Goal: Information Seeking & Learning: Learn about a topic

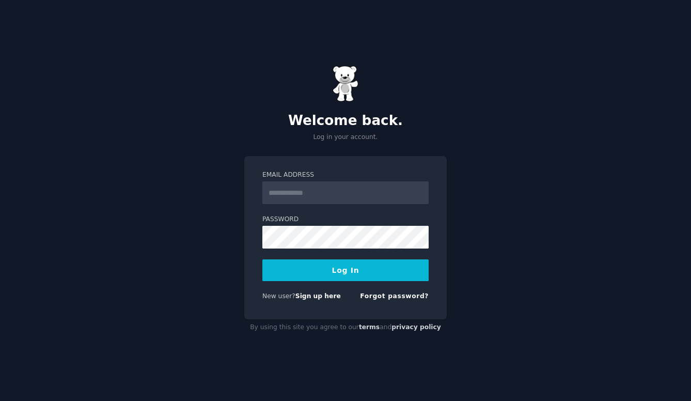
click at [287, 190] on input "Email Address" at bounding box center [345, 192] width 166 height 23
type input "**********"
click at [305, 263] on button "Log In" at bounding box center [345, 270] width 166 height 22
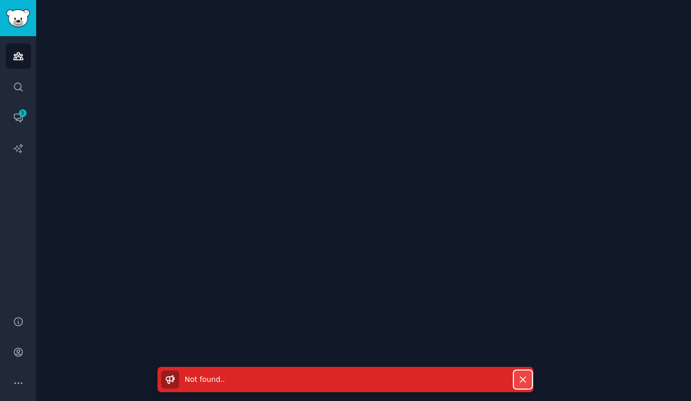
click at [522, 379] on icon "button" at bounding box center [523, 380] width 6 height 6
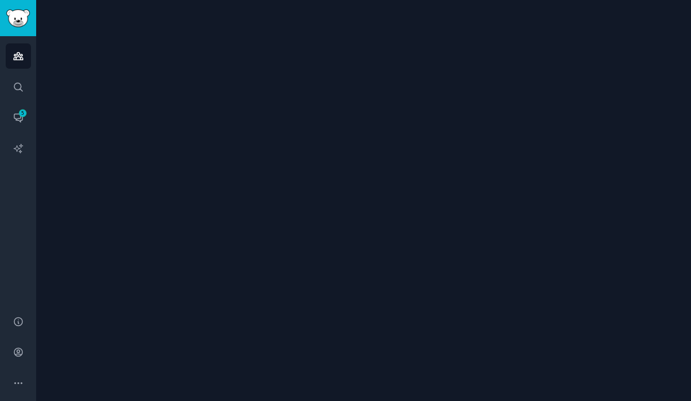
click at [23, 59] on link "Audiences" at bounding box center [18, 55] width 25 height 25
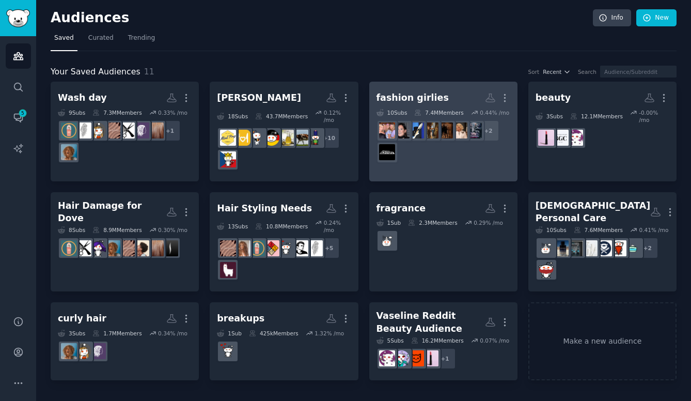
click at [440, 94] on h2 "fashion girlies More" at bounding box center [444, 98] width 134 height 18
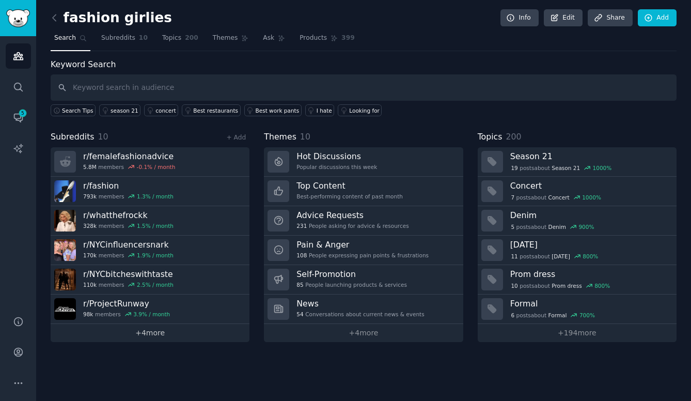
click at [129, 332] on link "+ 4 more" at bounding box center [150, 333] width 199 height 18
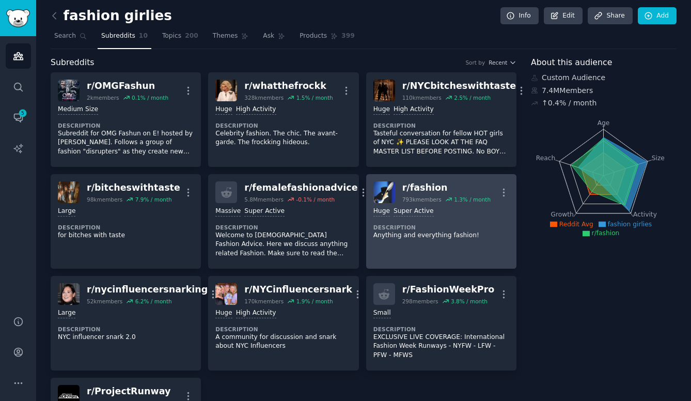
scroll to position [1, 0]
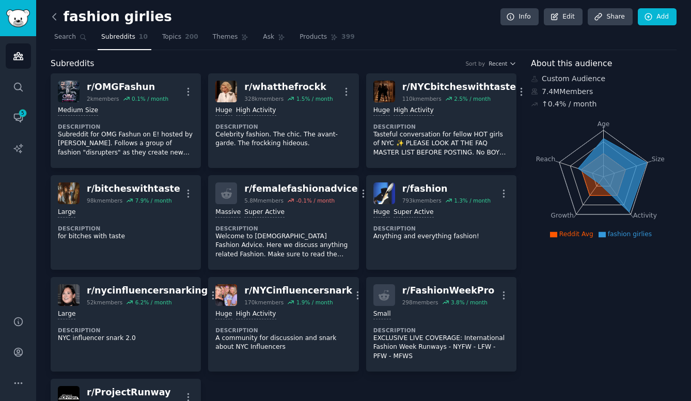
click at [56, 20] on icon at bounding box center [54, 16] width 11 height 11
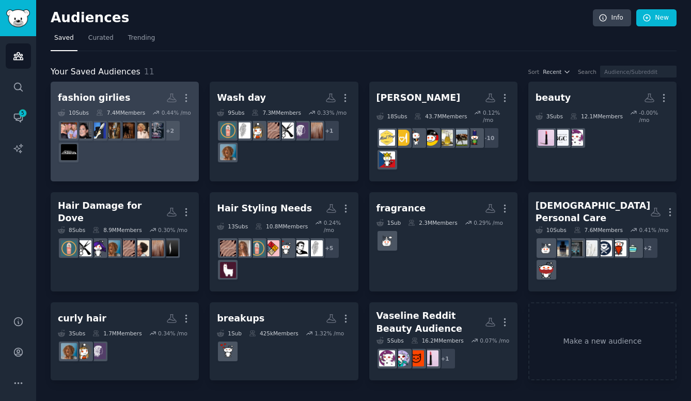
click at [146, 92] on h2 "fashion girlies More" at bounding box center [125, 98] width 134 height 18
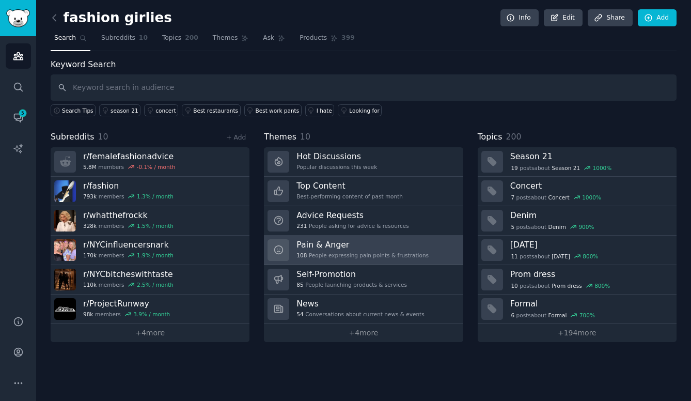
click at [353, 256] on div "108 People expressing pain points & frustrations" at bounding box center [363, 255] width 132 height 7
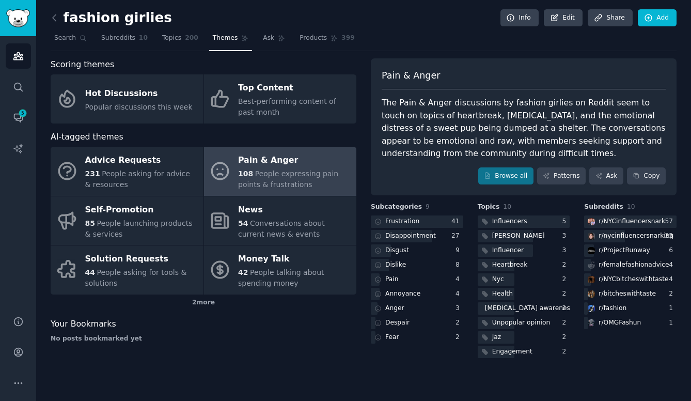
drag, startPoint x: 536, startPoint y: 152, endPoint x: 386, endPoint y: 105, distance: 157.0
click at [386, 105] on div "The Pain & Anger discussions by fashion girlies on Reddit seem to touch on topi…" at bounding box center [524, 129] width 284 height 64
click at [510, 118] on div "The Pain & Anger discussions by fashion girlies on Reddit seem to touch on topi…" at bounding box center [524, 129] width 284 height 64
click at [506, 173] on link "Browse all" at bounding box center [505, 176] width 55 height 18
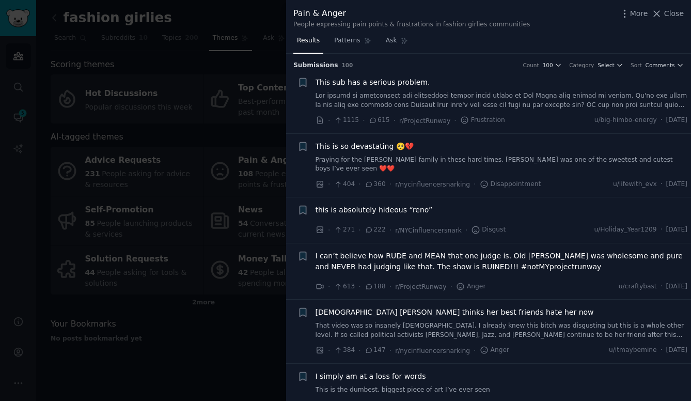
drag, startPoint x: 637, startPoint y: 119, endPoint x: 685, endPoint y: 120, distance: 47.0
click at [685, 120] on span "Mon 25/08/2025" at bounding box center [676, 120] width 21 height 9
click at [666, 180] on span "Mon 19/05/2025" at bounding box center [676, 184] width 21 height 9
click at [670, 66] on span "Comments" at bounding box center [660, 64] width 29 height 7
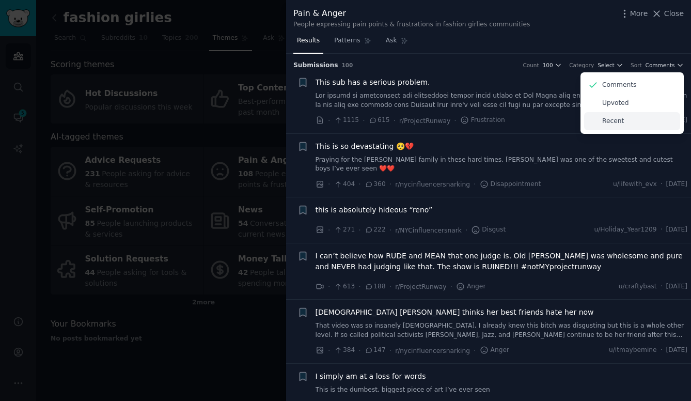
click at [622, 118] on div "Recent" at bounding box center [632, 121] width 96 height 18
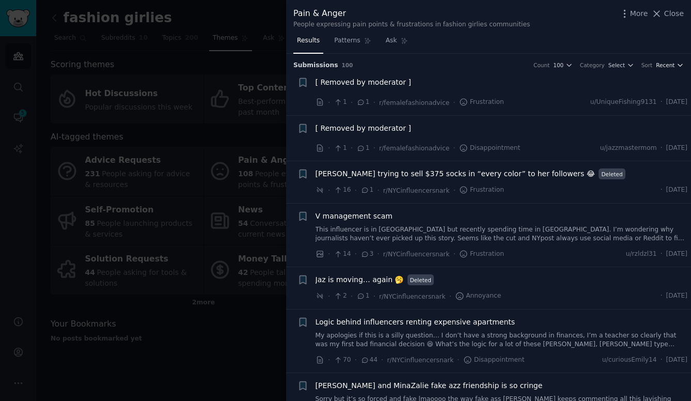
click at [664, 63] on span "Recent" at bounding box center [665, 64] width 19 height 7
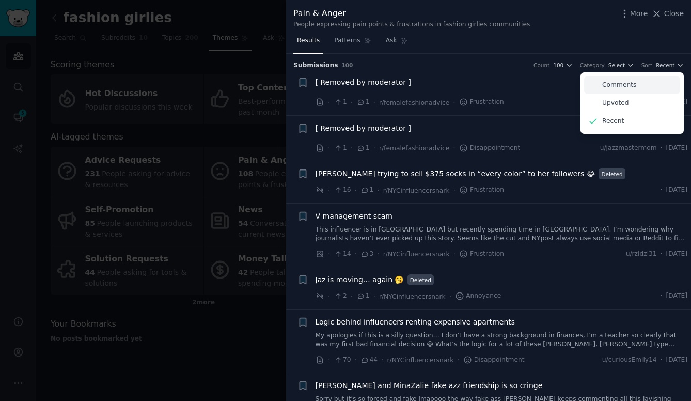
click at [632, 88] on div "Comments" at bounding box center [632, 85] width 96 height 18
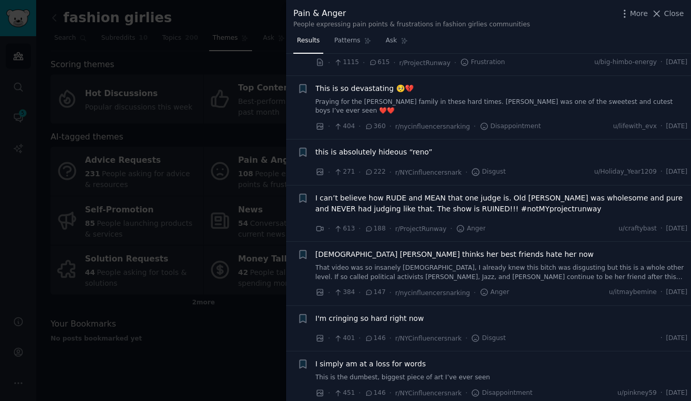
click at [516, 103] on link "Praying for the Kiser family in these hard times. Trigg was one of the sweetest…" at bounding box center [502, 107] width 372 height 18
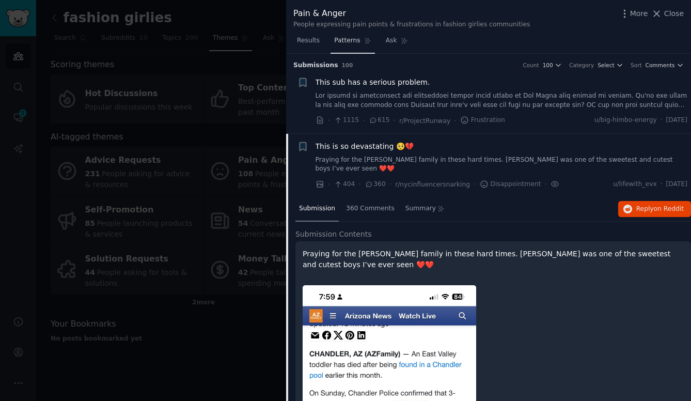
click at [337, 38] on span "Patterns" at bounding box center [347, 40] width 26 height 9
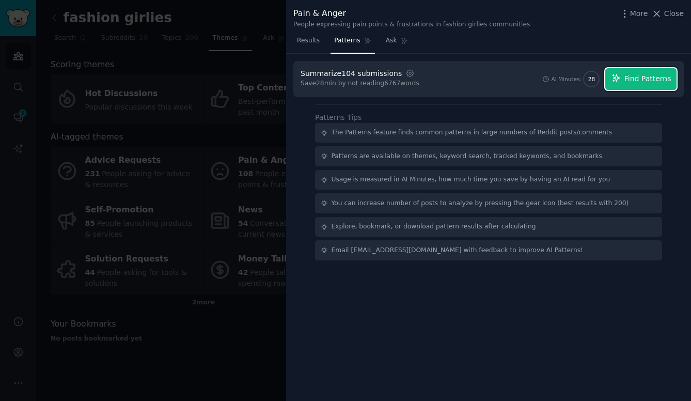
click at [656, 82] on span "Find Patterns" at bounding box center [648, 78] width 47 height 11
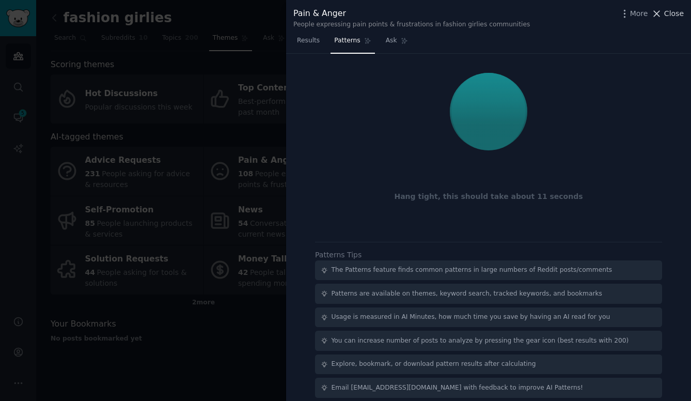
click at [678, 14] on span "Close" at bounding box center [674, 13] width 20 height 11
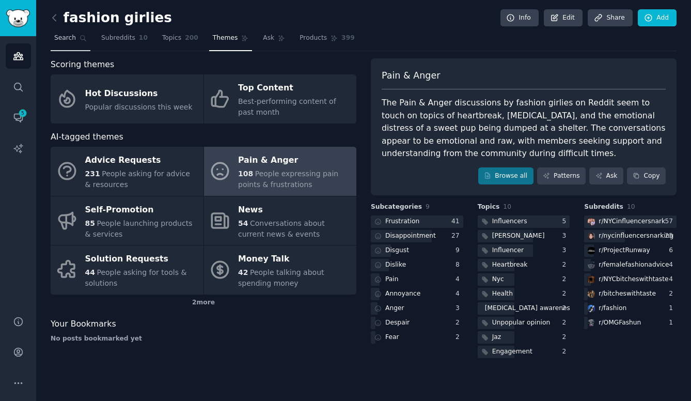
click at [74, 41] on span "Search" at bounding box center [65, 38] width 22 height 9
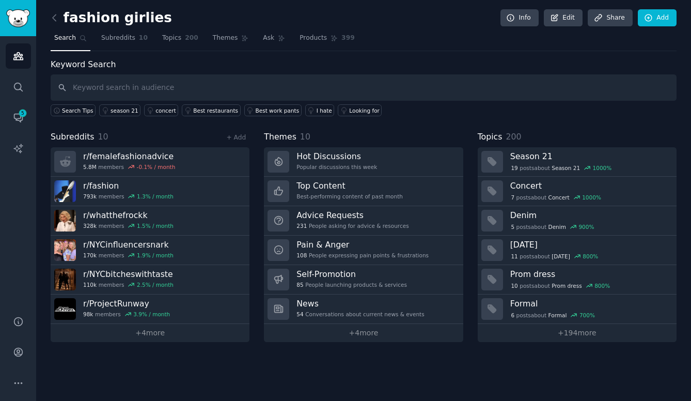
click at [121, 91] on input "text" at bounding box center [364, 87] width 626 height 26
type input "Vaseline"
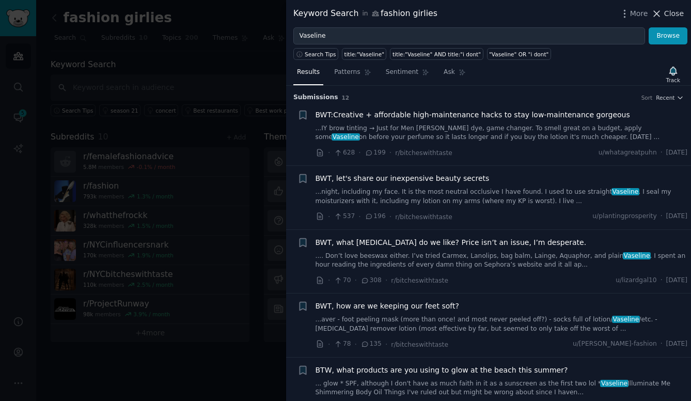
click at [668, 12] on span "Close" at bounding box center [674, 13] width 20 height 11
